Goal: Task Accomplishment & Management: Use online tool/utility

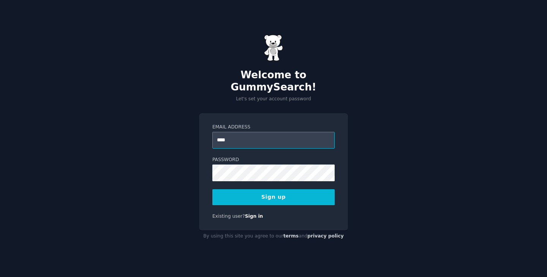
type input "**********"
click at [302, 195] on button "Sign up" at bounding box center [273, 197] width 122 height 16
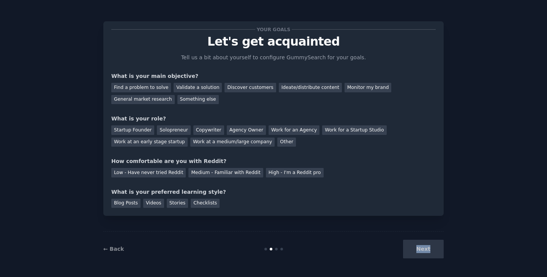
click at [434, 266] on div "Your goals Let's get acquainted Tell us a bit about yourself to configure Gummy…" at bounding box center [273, 138] width 547 height 277
click at [381, 211] on div "Your goals Let's get acquainted Tell us a bit about yourself to configure Gummy…" at bounding box center [273, 118] width 340 height 195
click at [420, 245] on div "Next" at bounding box center [387, 249] width 114 height 19
click at [237, 89] on div "Discover customers" at bounding box center [250, 87] width 51 height 9
click at [283, 129] on div "Work for an Agency" at bounding box center [294, 129] width 51 height 9
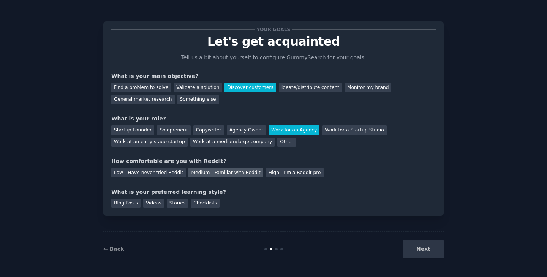
click at [214, 174] on div "Medium - Familiar with Reddit" at bounding box center [225, 172] width 74 height 9
click at [154, 203] on div "Videos" at bounding box center [153, 203] width 21 height 9
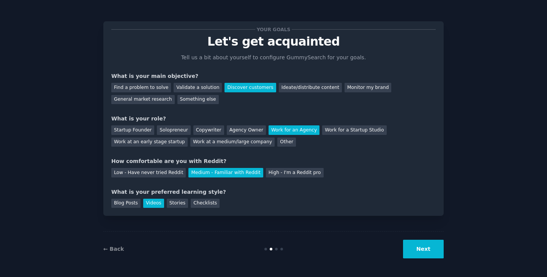
click at [421, 251] on button "Next" at bounding box center [423, 249] width 41 height 19
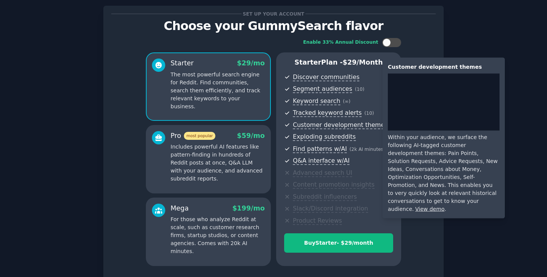
scroll to position [77, 0]
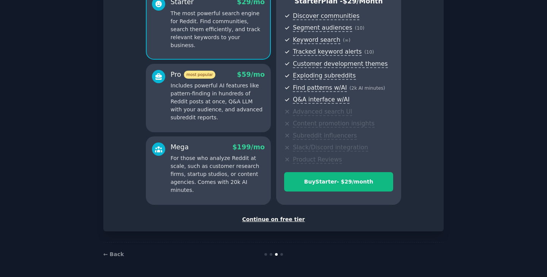
click at [283, 219] on div "Continue on free tier" at bounding box center [273, 219] width 324 height 8
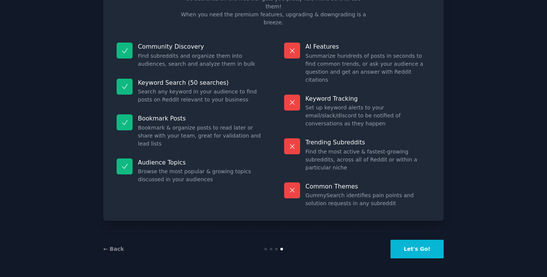
scroll to position [19, 0]
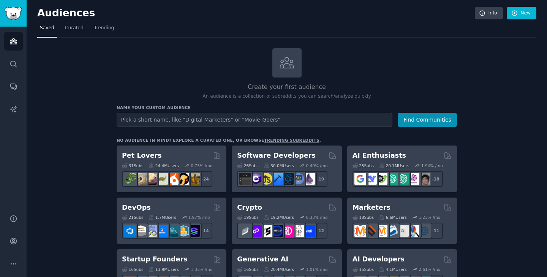
type input "8"
type input "human resources"
click at [417, 123] on button "Find Communities" at bounding box center [427, 120] width 59 height 14
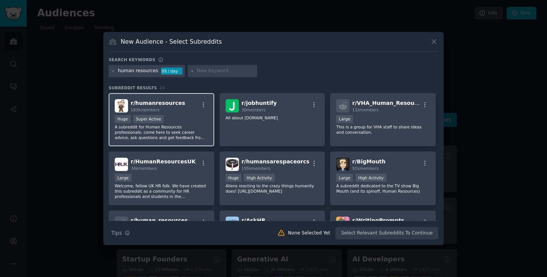
click at [182, 116] on div "Huge Super Active" at bounding box center [161, 119] width 93 height 9
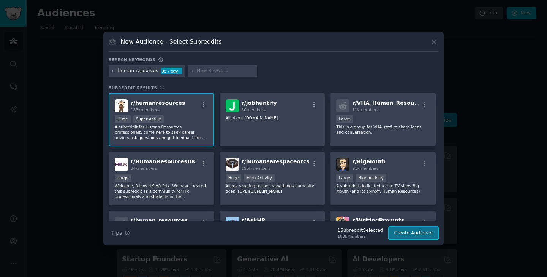
click at [414, 231] on button "Create Audience" at bounding box center [414, 233] width 50 height 13
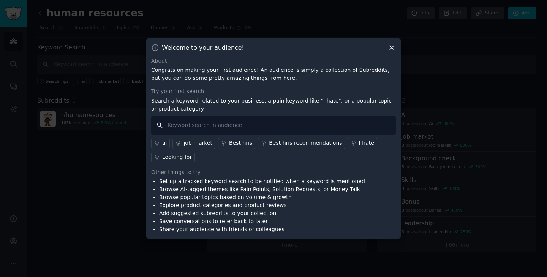
click at [270, 133] on input "text" at bounding box center [273, 124] width 245 height 19
type input "skills"
